Goal: Task Accomplishment & Management: Complete application form

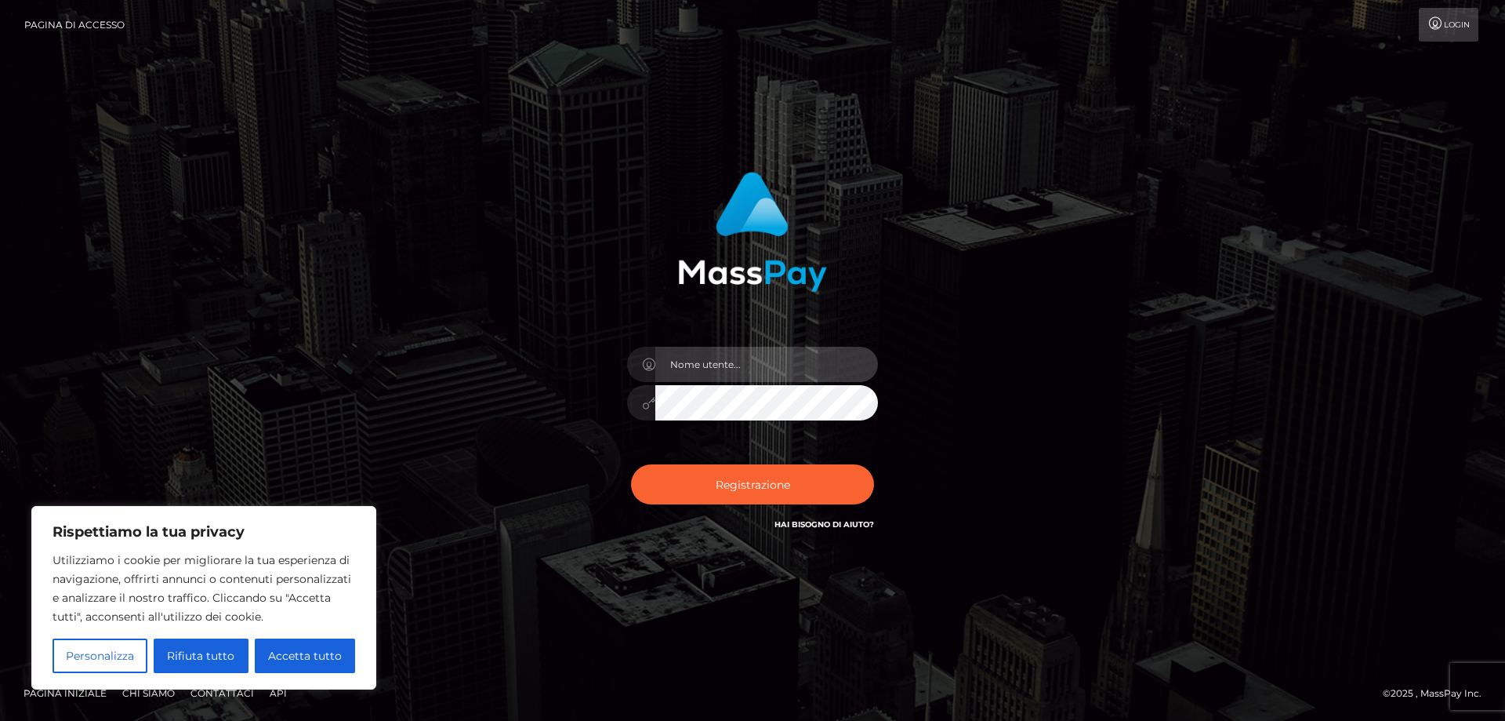
click at [850, 359] on input "text" at bounding box center [766, 364] width 223 height 35
type input "[EMAIL_ADDRESS][DOMAIN_NAME]"
click at [315, 659] on font "Accetta tutto" at bounding box center [305, 655] width 74 height 14
checkbox input "true"
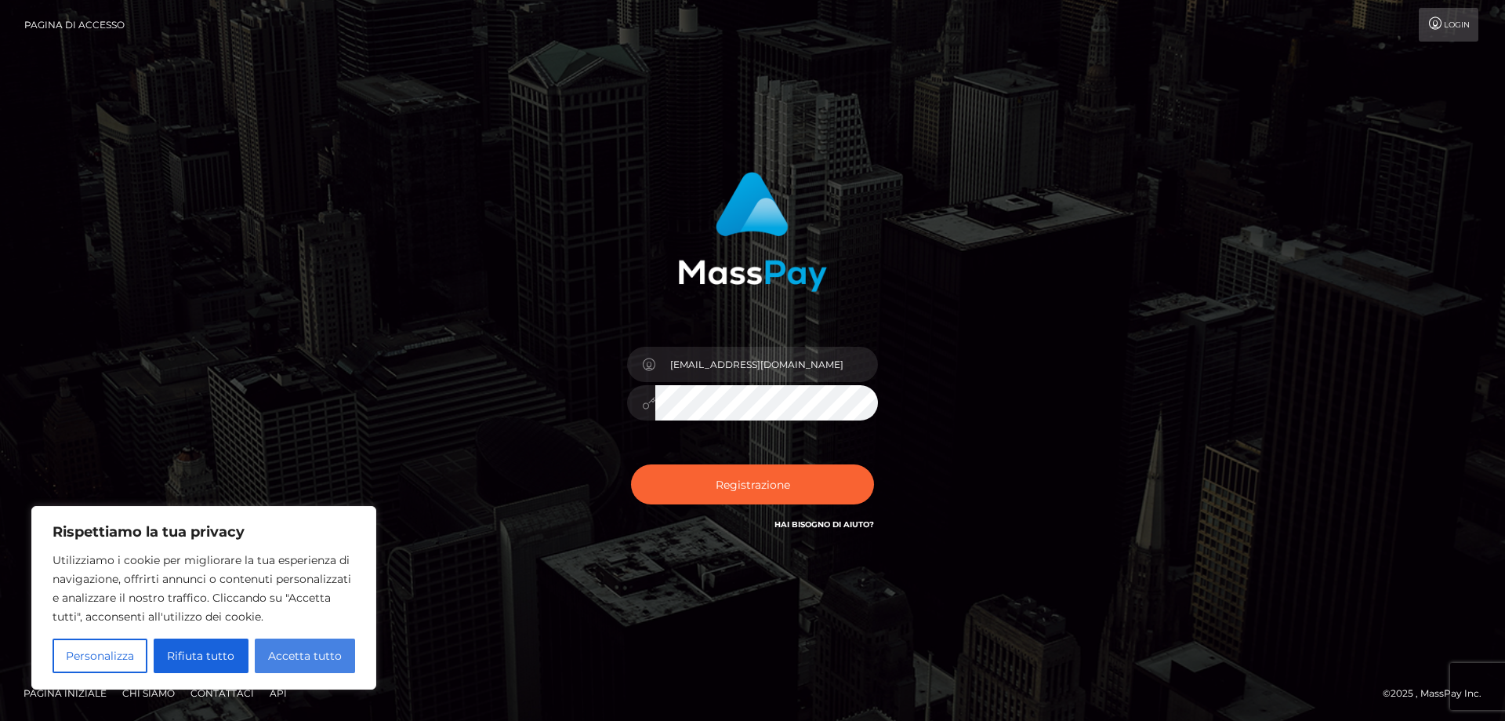
checkbox input "true"
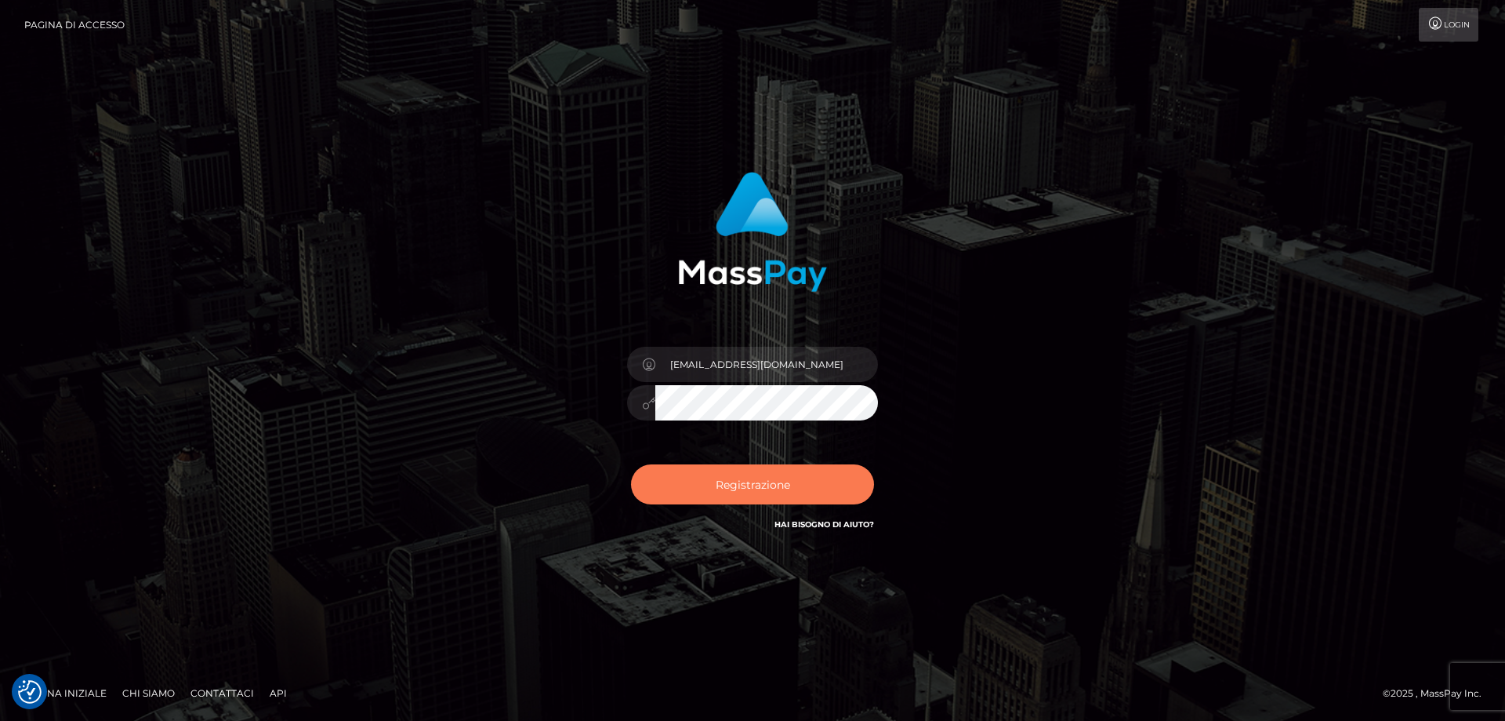
click at [778, 488] on font "Registrazione" at bounding box center [753, 484] width 74 height 14
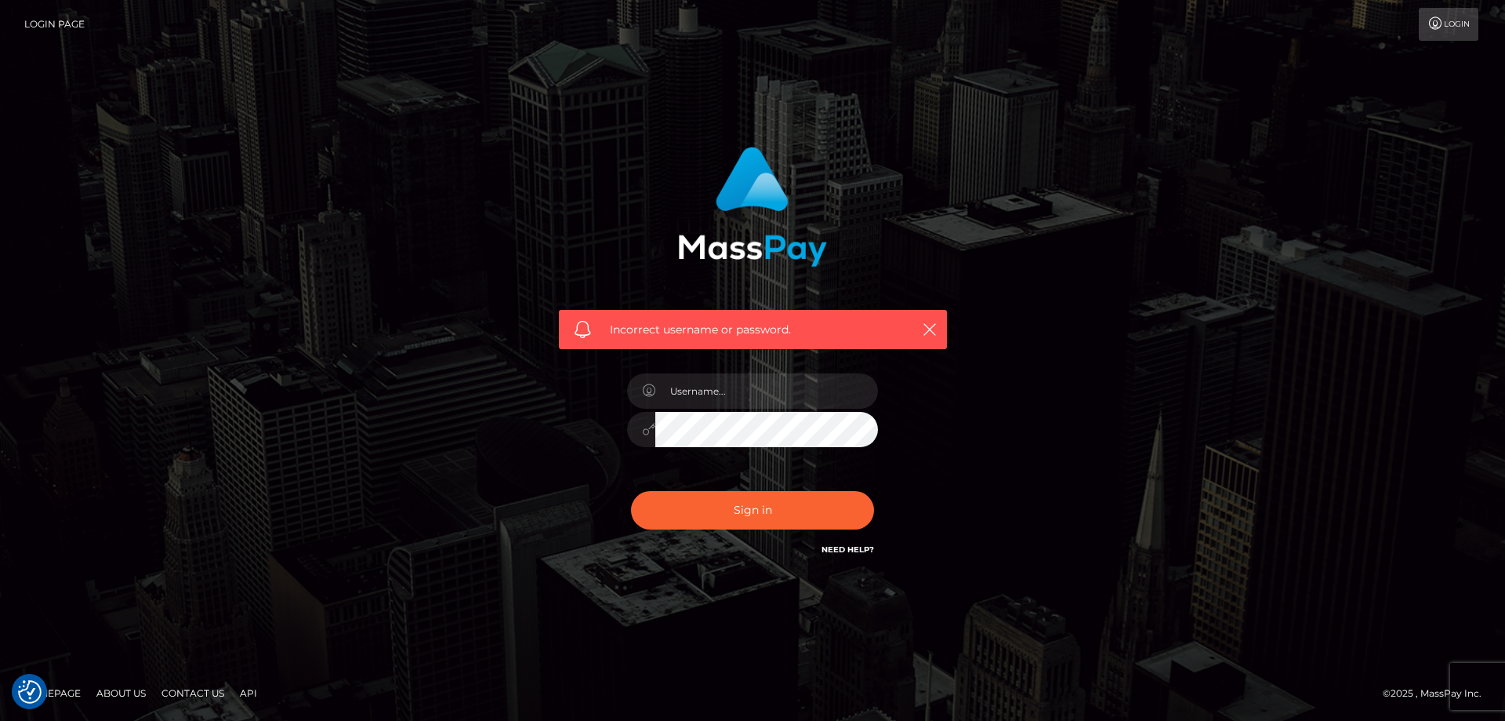
checkbox input "true"
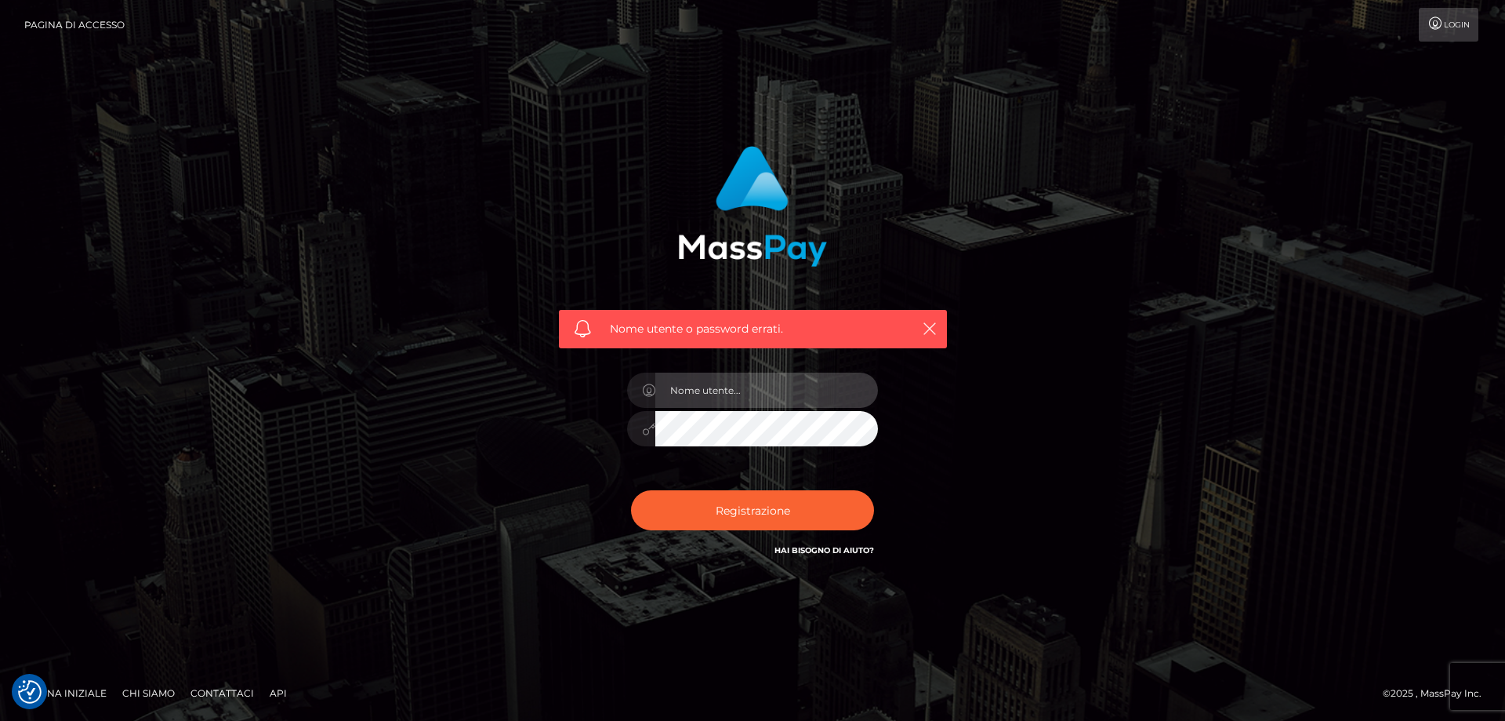
click at [781, 390] on input "text" at bounding box center [766, 389] width 223 height 35
type input "[EMAIL_ADDRESS][DOMAIN_NAME]"
click at [541, 481] on div "Nome utente o password errati. [EMAIL_ADDRESS][DOMAIN_NAME]" at bounding box center [752, 360] width 435 height 452
click at [926, 321] on icon "button" at bounding box center [930, 329] width 16 height 16
click at [924, 325] on icon "button" at bounding box center [930, 329] width 16 height 16
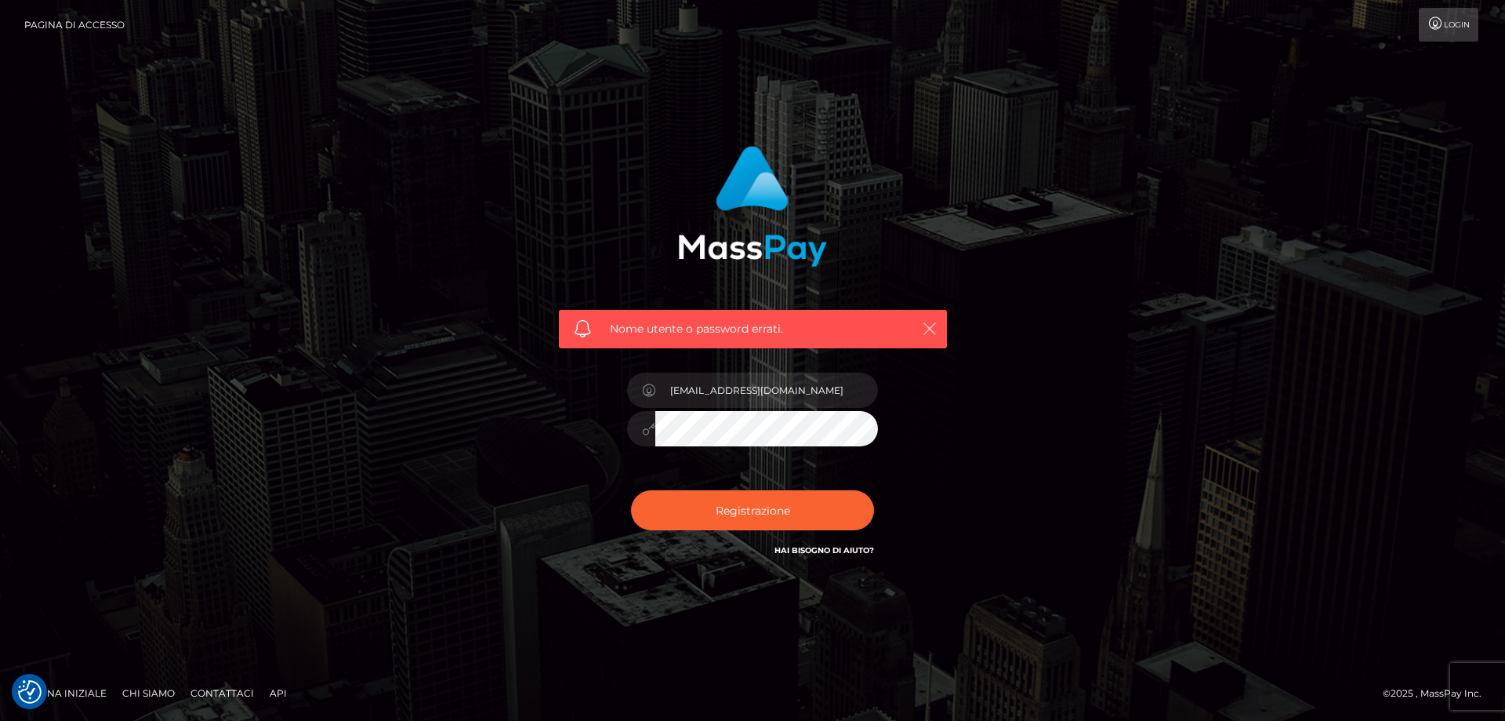
click at [931, 326] on icon "button" at bounding box center [930, 329] width 16 height 16
click at [1445, 27] on font "Login" at bounding box center [1457, 25] width 26 height 10
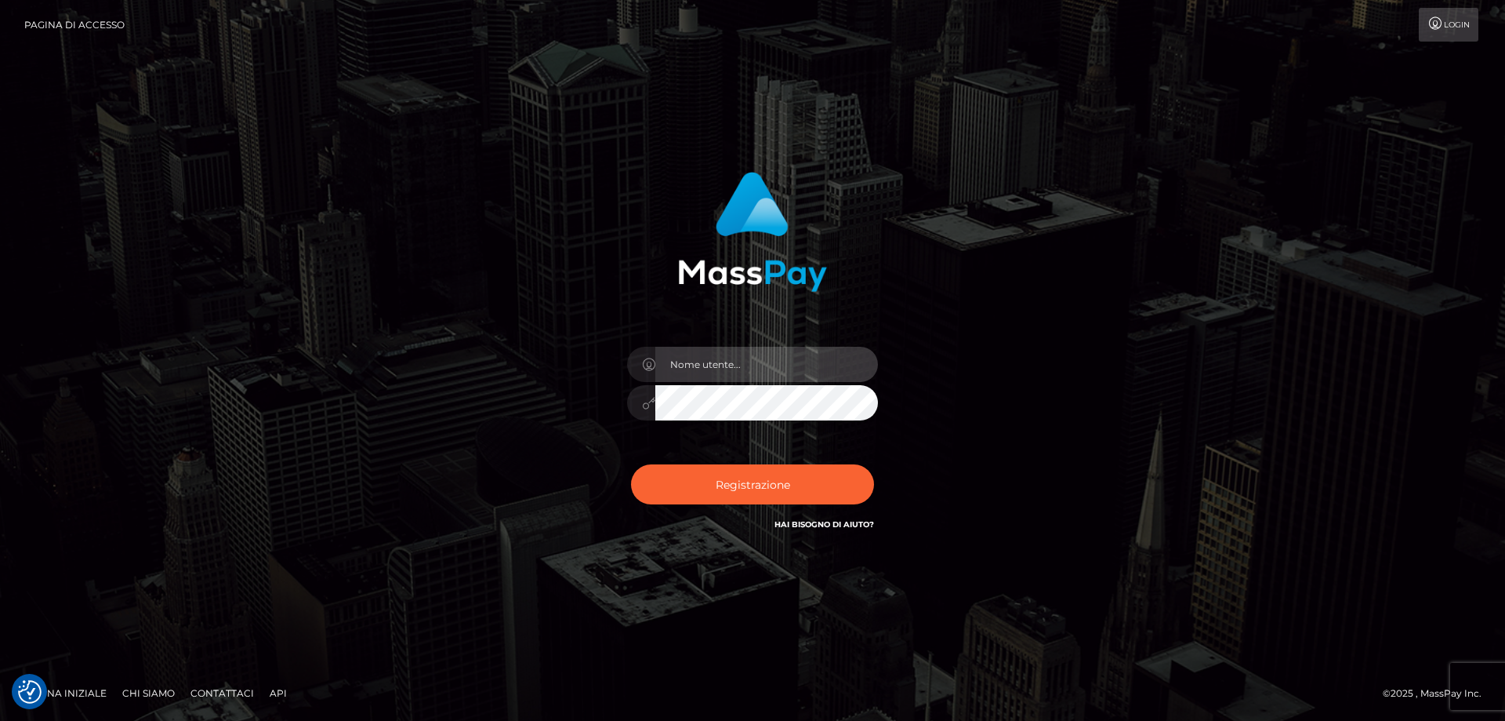
click at [811, 365] on input "text" at bounding box center [766, 364] width 223 height 35
type input "[EMAIL_ADDRESS][DOMAIN_NAME]"
click at [1452, 29] on font "Login" at bounding box center [1457, 25] width 26 height 10
click at [787, 365] on input "text" at bounding box center [766, 364] width 223 height 35
type input "[EMAIL_ADDRESS][DOMAIN_NAME]"
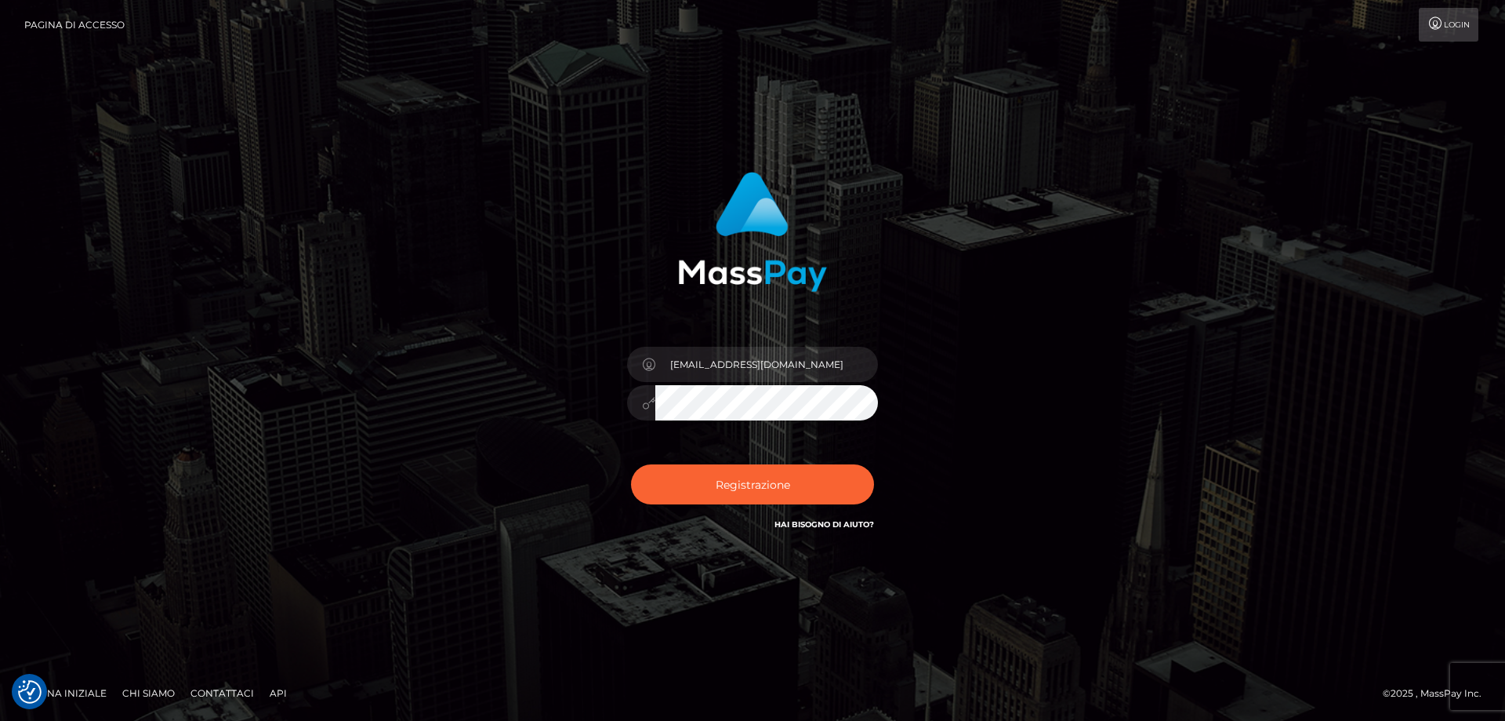
click at [81, 22] on font "Pagina di accesso" at bounding box center [74, 25] width 100 height 12
